Goal: Transaction & Acquisition: Subscribe to service/newsletter

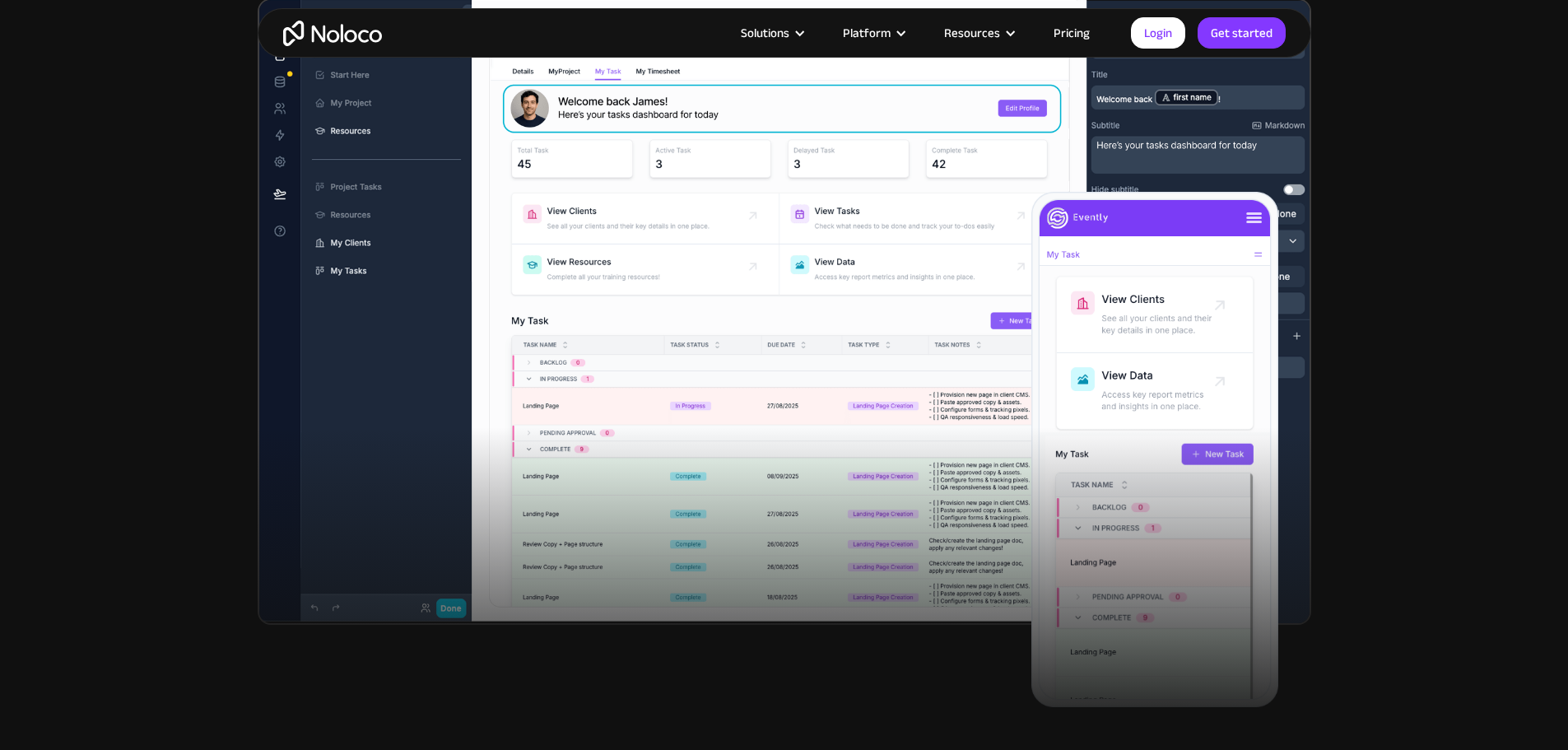
scroll to position [82, 0]
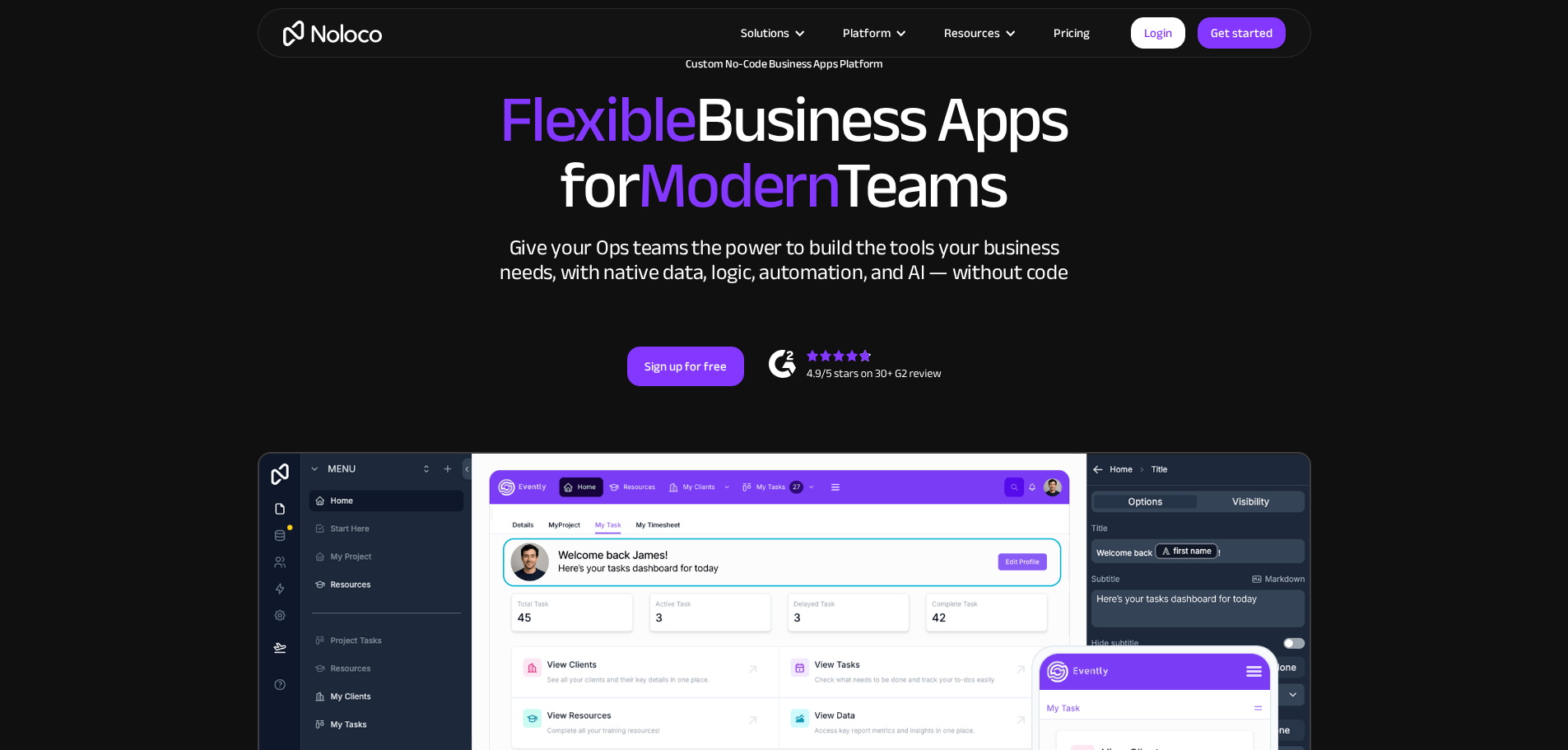
click at [1064, 23] on link "Pricing" at bounding box center [1071, 32] width 77 height 21
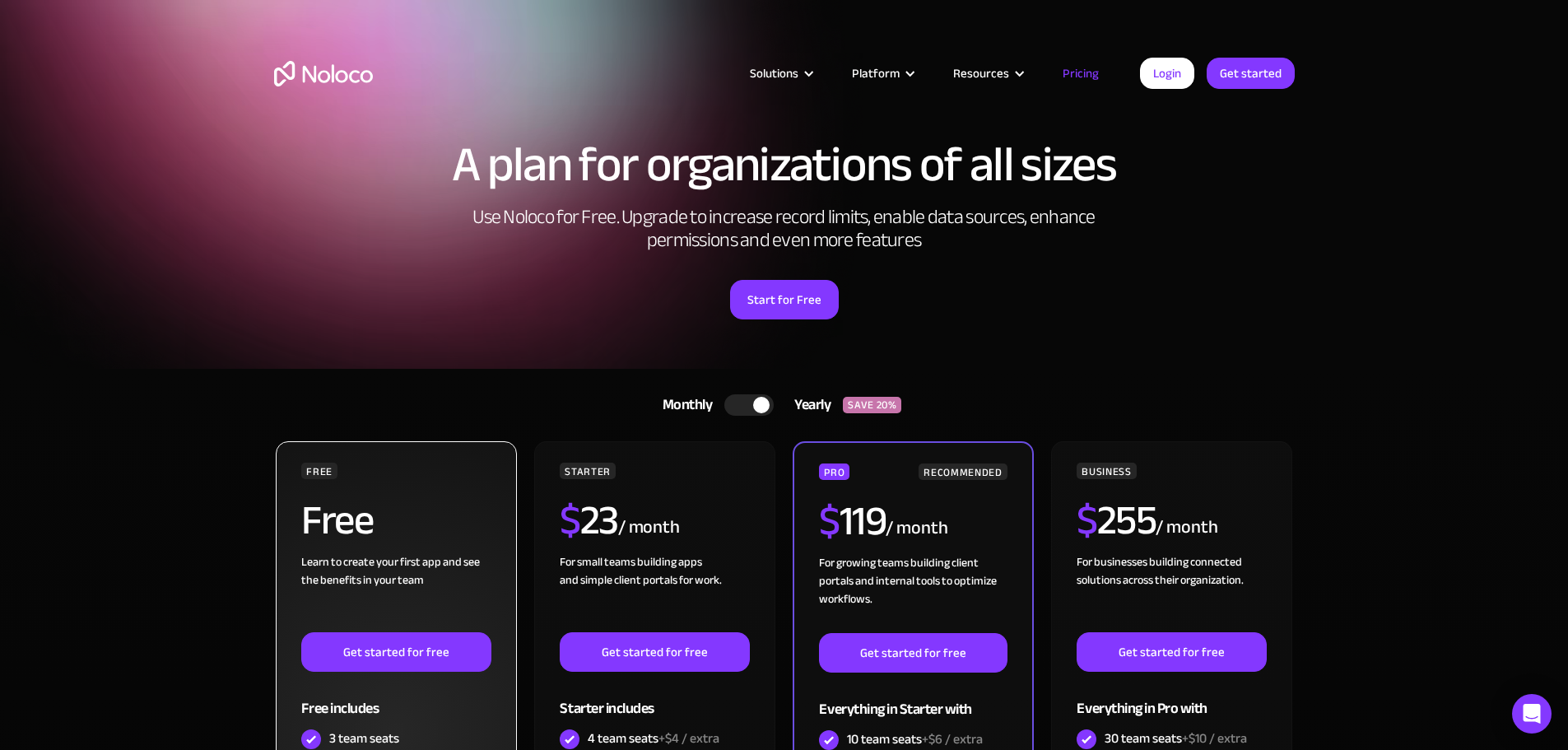
click at [385, 628] on div "Learn to create your first app and see the benefits in your team ‍" at bounding box center [395, 592] width 189 height 79
click at [386, 639] on link "Get started for free" at bounding box center [395, 652] width 189 height 40
